Goal: Task Accomplishment & Management: Complete application form

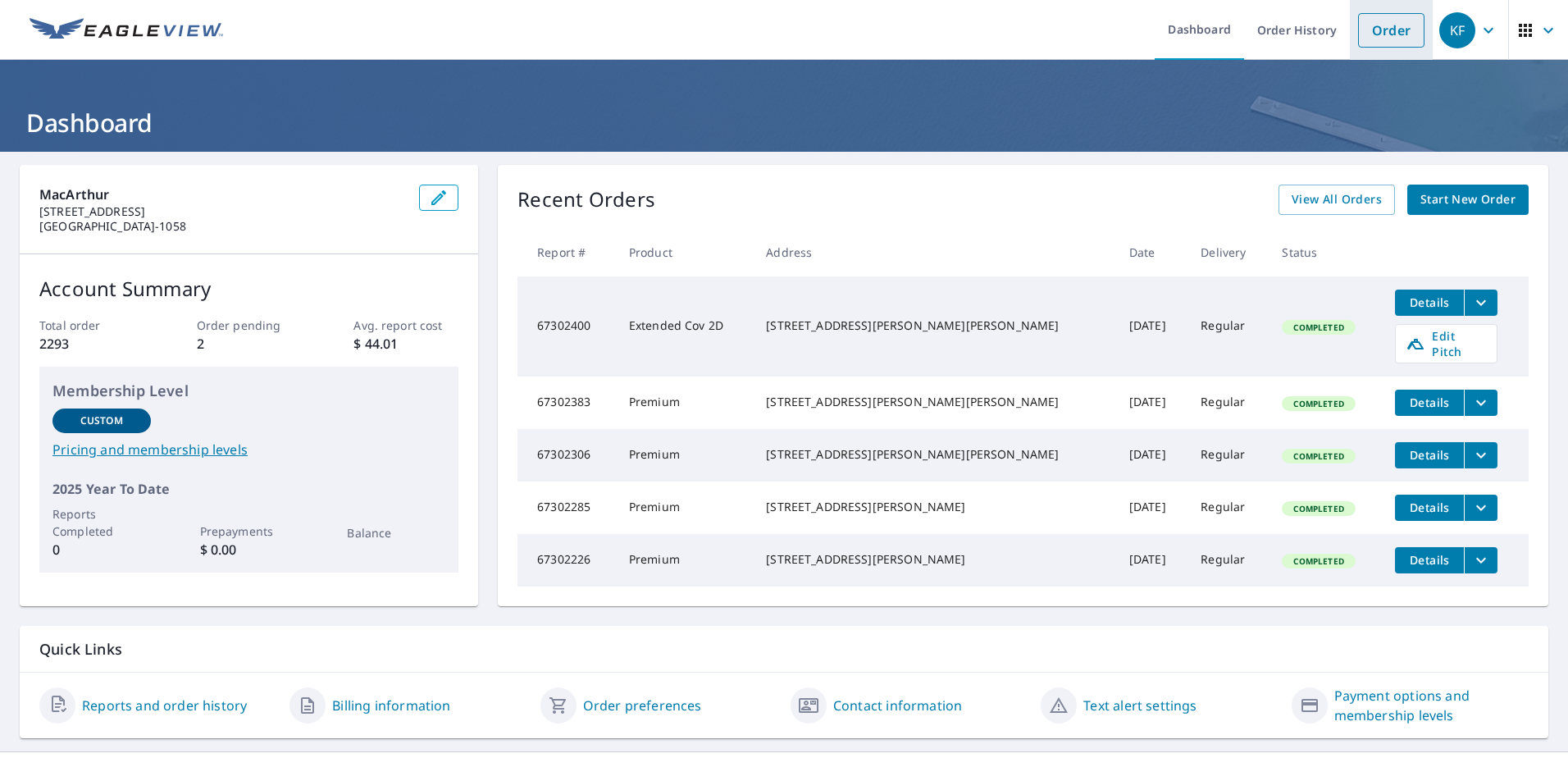
click at [1360, 28] on link "Order" at bounding box center [1390, 30] width 66 height 34
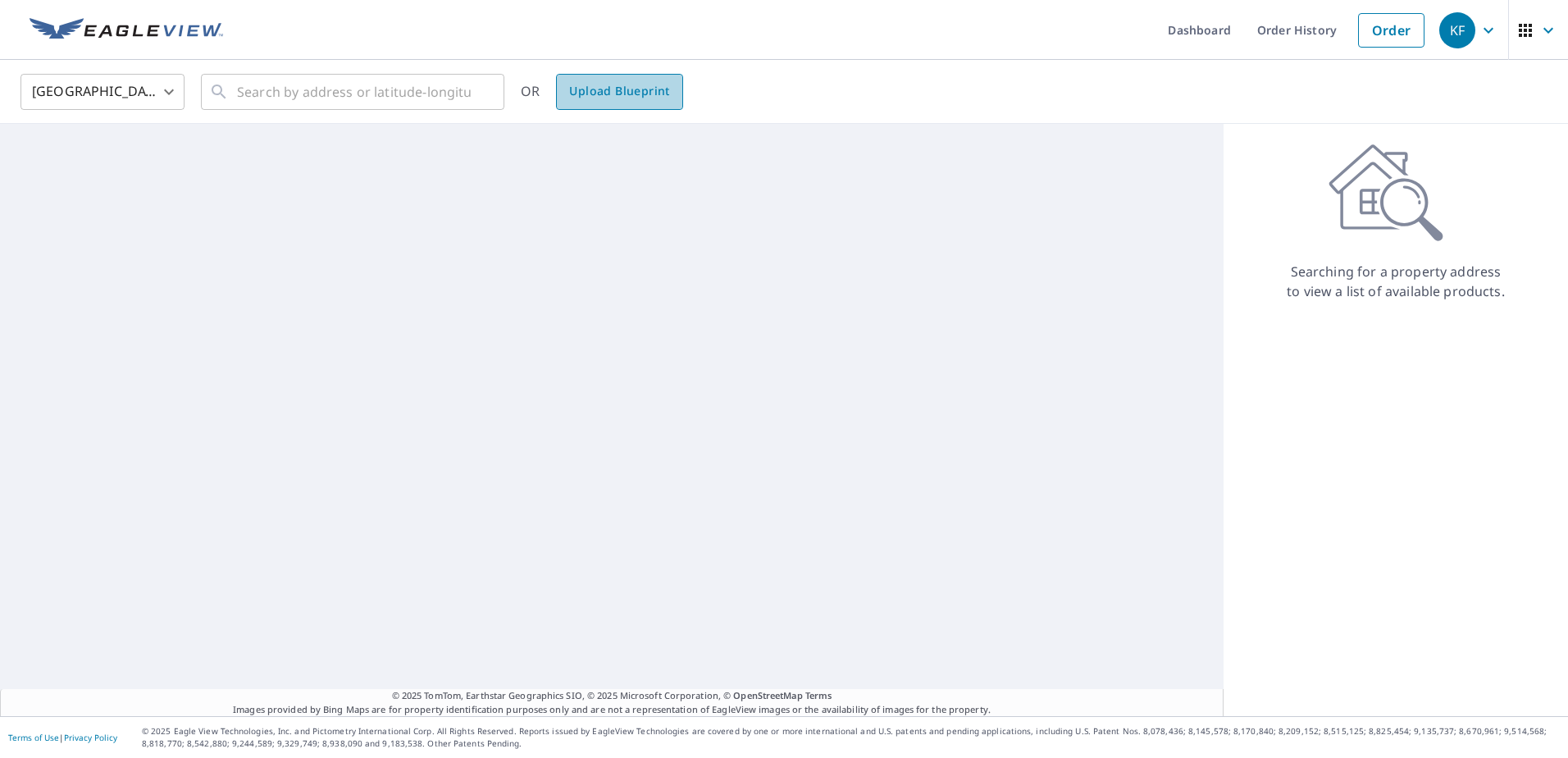
click at [632, 97] on span "Upload Blueprint" at bounding box center [619, 91] width 100 height 21
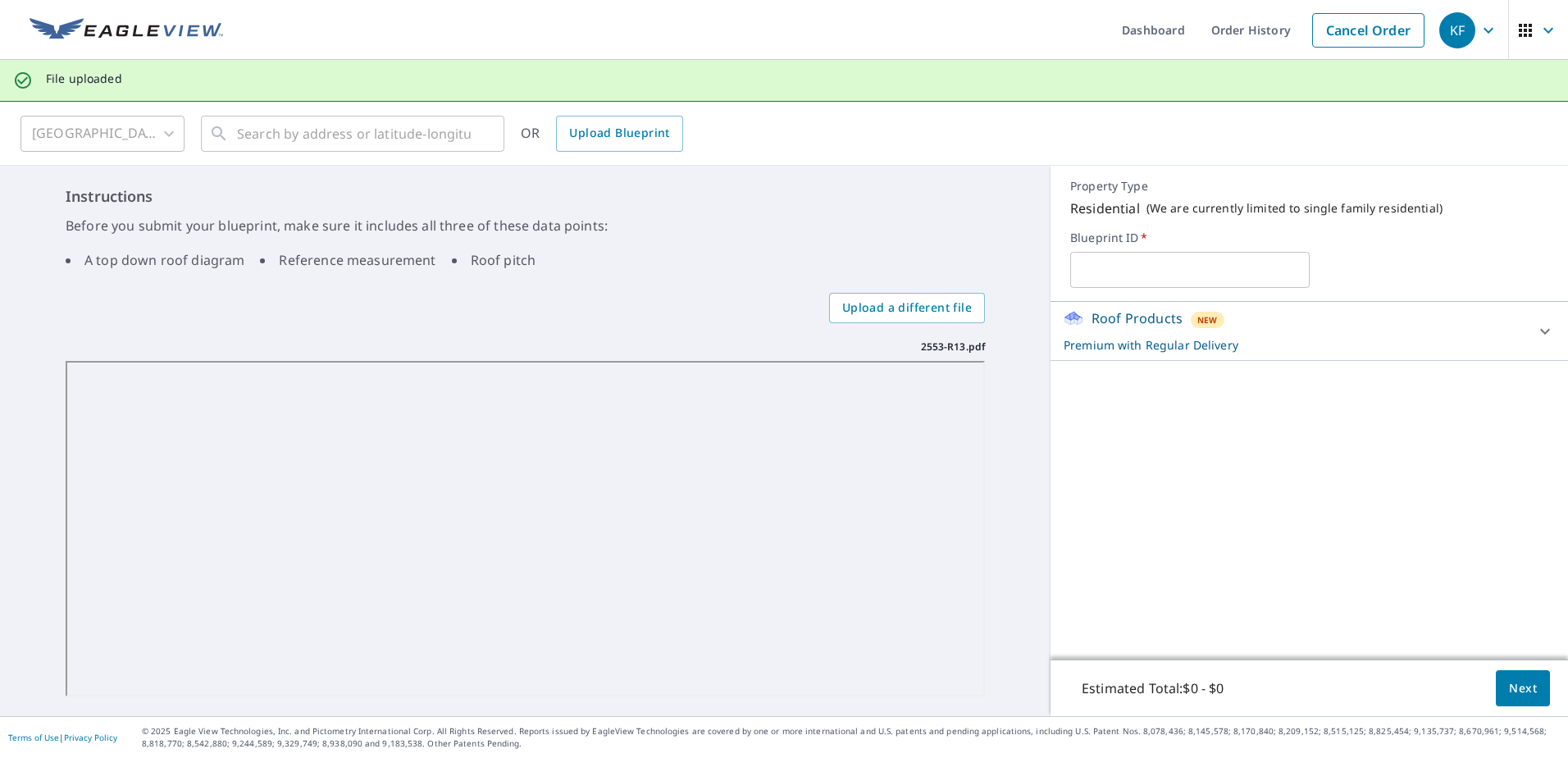
click at [1113, 276] on input "text" at bounding box center [1189, 269] width 239 height 46
type input "r"
click at [1149, 267] on input "[PERSON_NAME] 2553-r13" at bounding box center [1189, 269] width 239 height 46
type input "[PERSON_NAME] 2553-R13"
click at [1536, 327] on icon at bounding box center [1545, 331] width 20 height 20
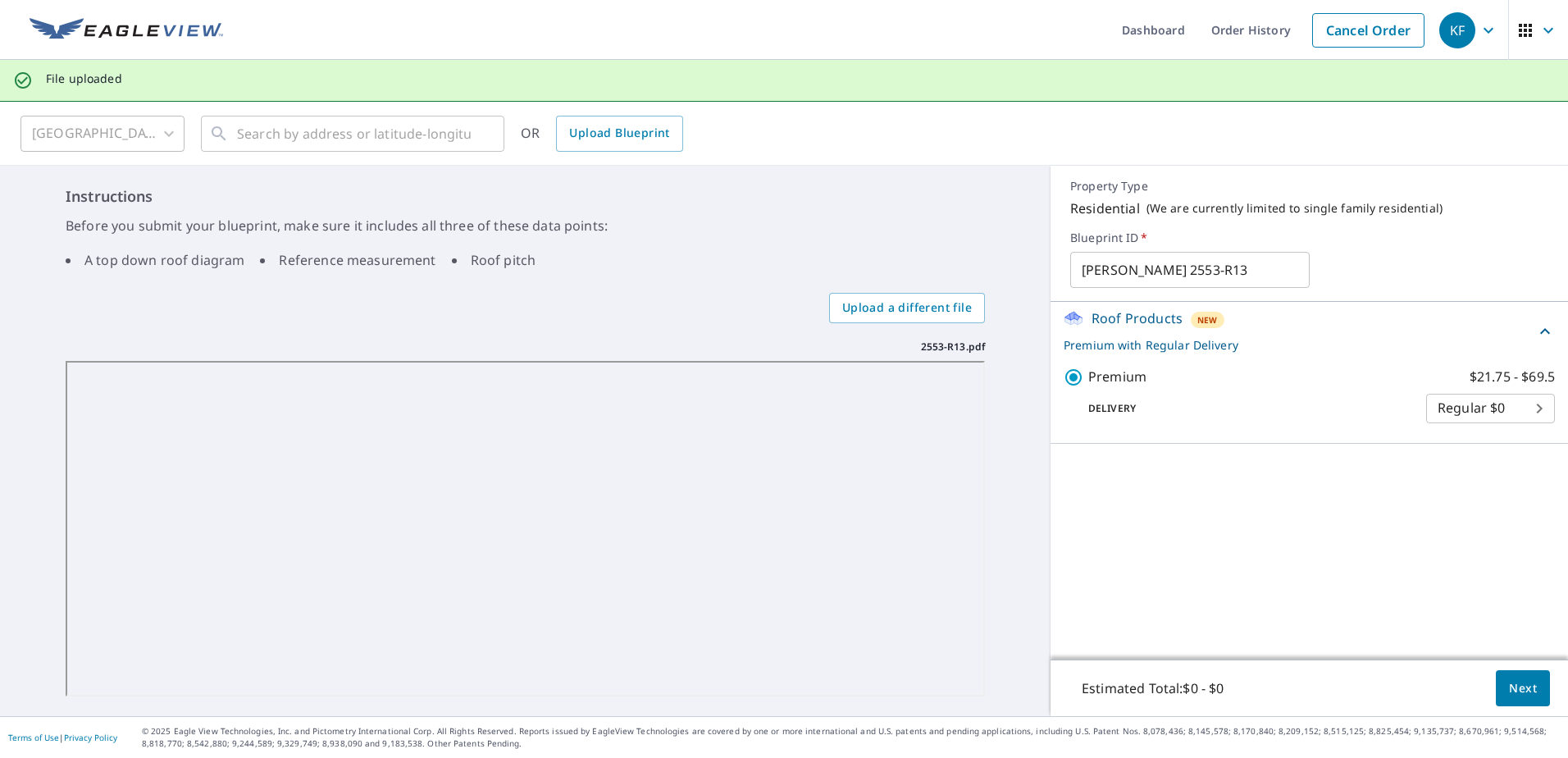
click at [1536, 327] on icon at bounding box center [1545, 331] width 20 height 20
click at [1510, 686] on span "Next" at bounding box center [1522, 689] width 28 height 21
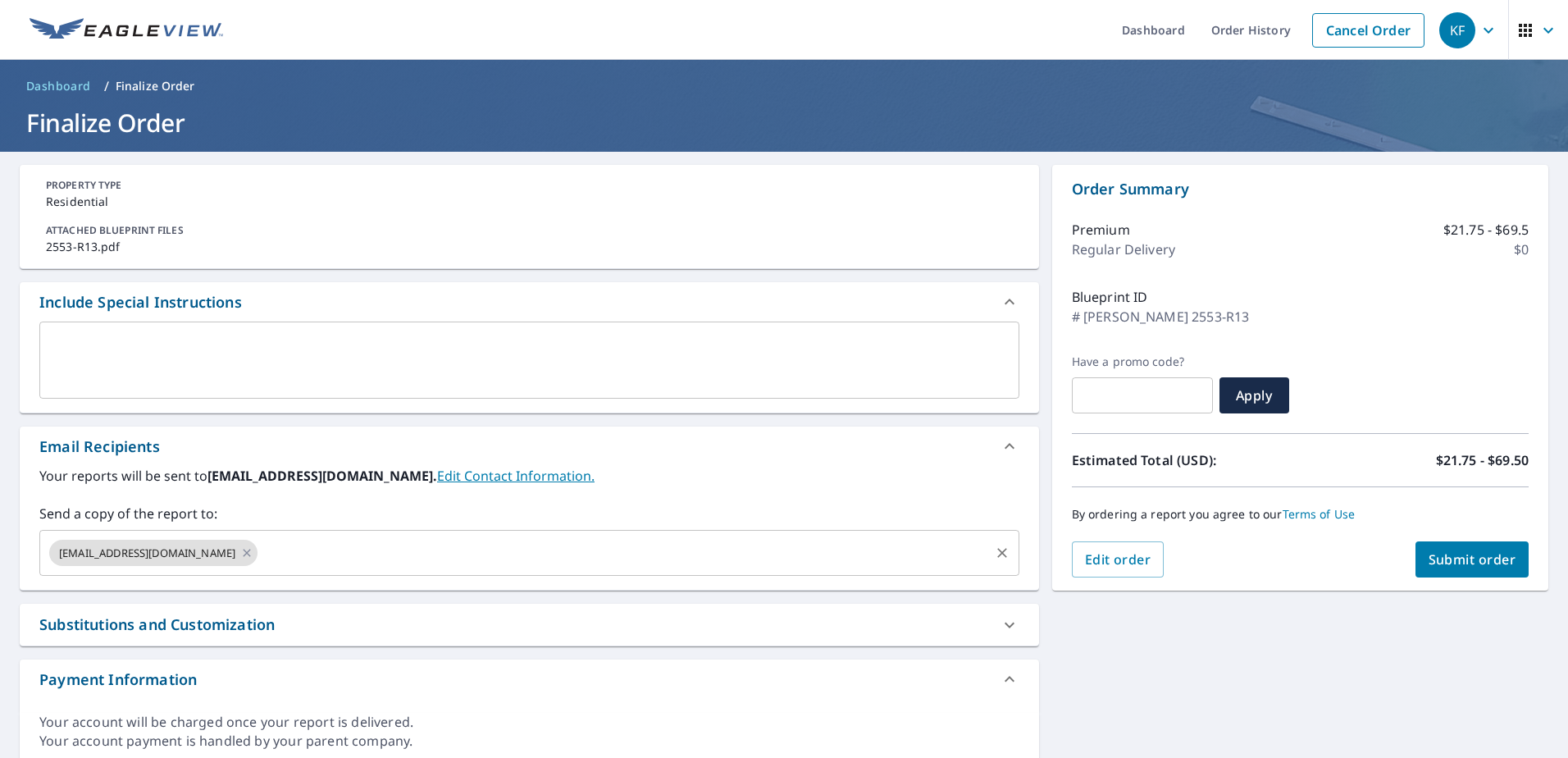
click at [243, 554] on icon at bounding box center [247, 552] width 8 height 8
checkbox input "true"
click at [71, 546] on input "text" at bounding box center [516, 553] width 940 height 31
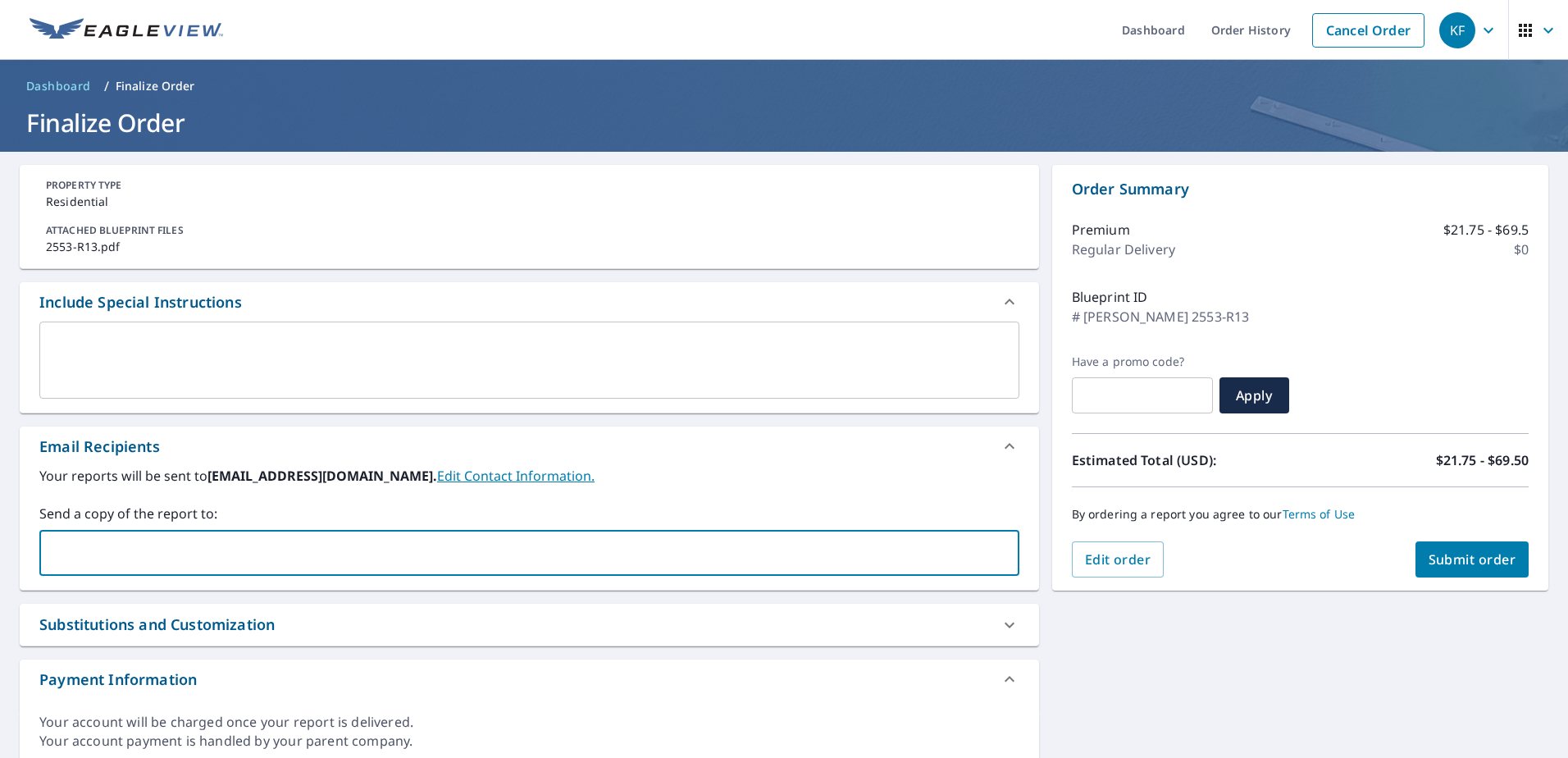
paste input "[EMAIL_ADDRESS][DOMAIN_NAME]"
type input "[EMAIL_ADDRESS][DOMAIN_NAME]"
checkbox input "true"
type input "[EMAIL_ADDRESS][DOMAIN_NAME]"
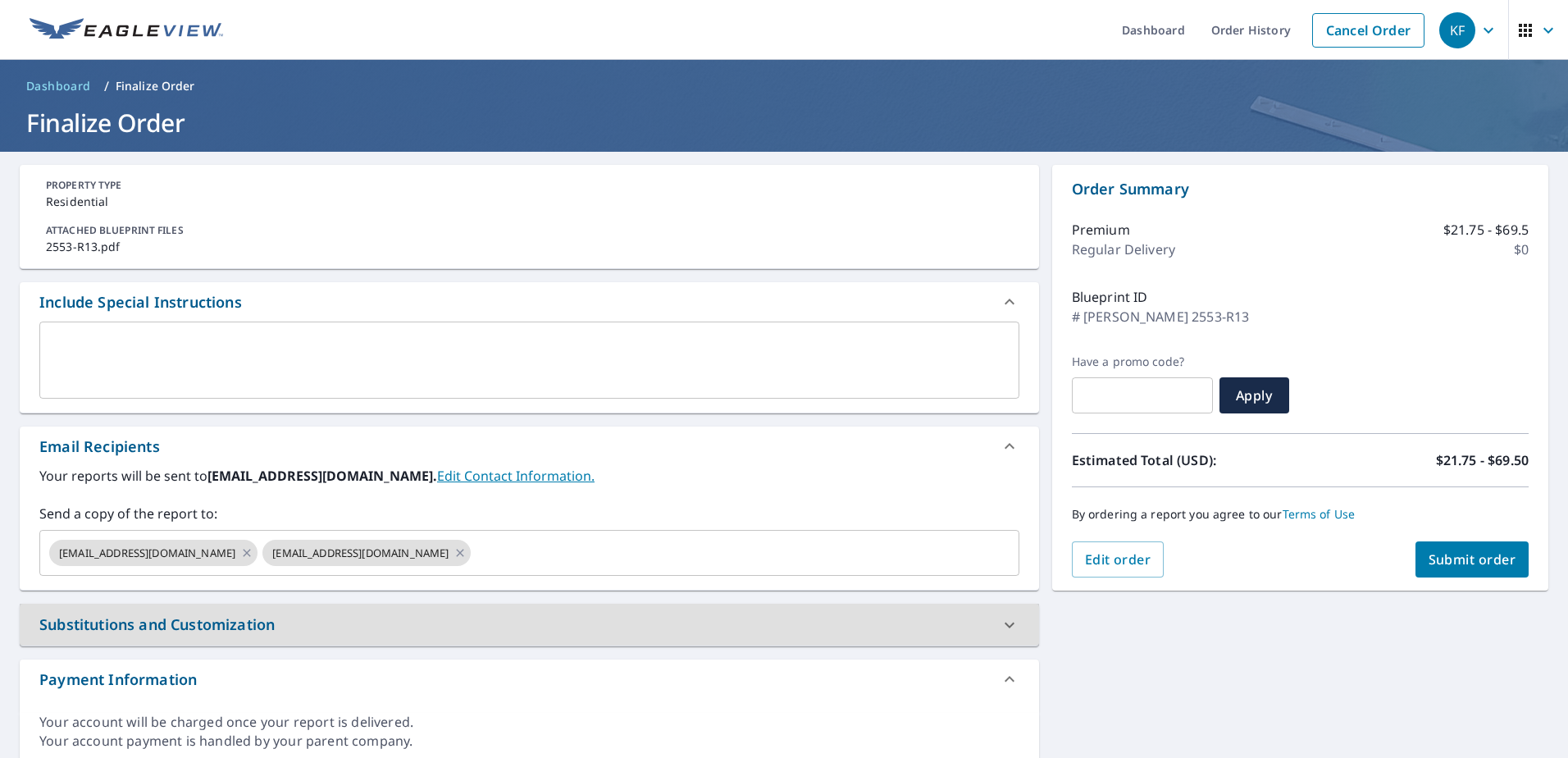
click at [1469, 562] on span "Submit order" at bounding box center [1472, 559] width 88 height 18
checkbox input "true"
